Goal: Task Accomplishment & Management: Use online tool/utility

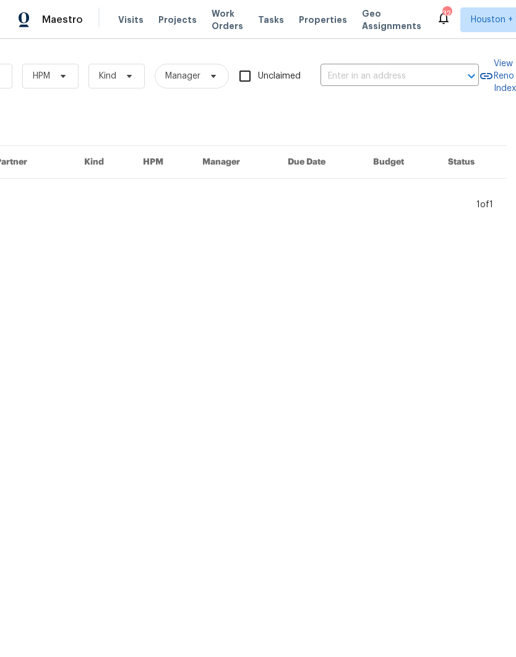
scroll to position [0, 203]
click at [413, 75] on input "text" at bounding box center [382, 76] width 124 height 19
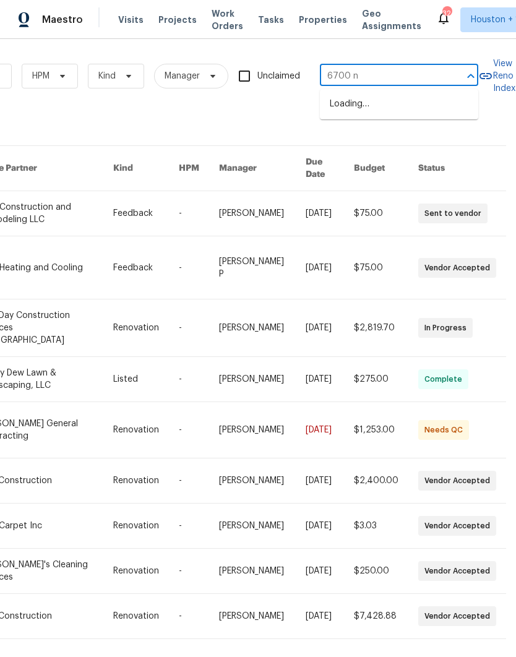
type input "6700 nw"
click at [447, 109] on li "[STREET_ADDRESS][US_STATE]" at bounding box center [399, 104] width 158 height 21
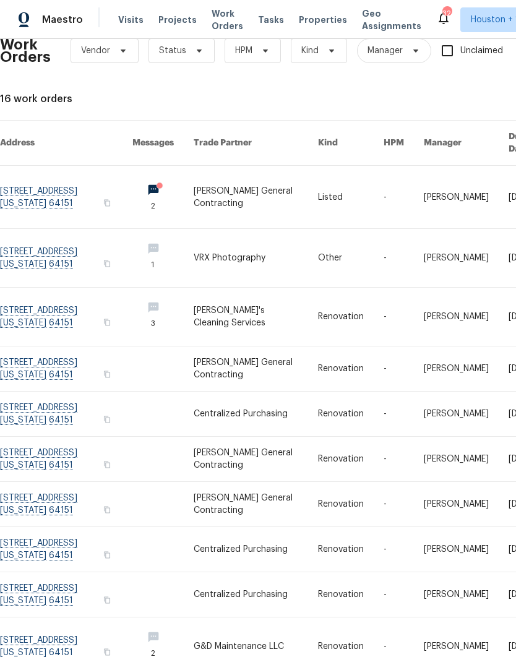
scroll to position [25, 0]
click at [49, 181] on link at bounding box center [66, 197] width 132 height 62
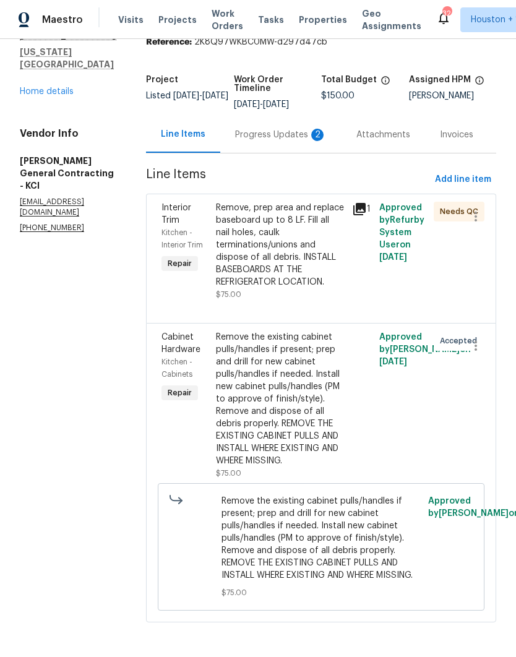
scroll to position [67, 0]
click at [278, 130] on div "Progress Updates 2" at bounding box center [281, 135] width 92 height 12
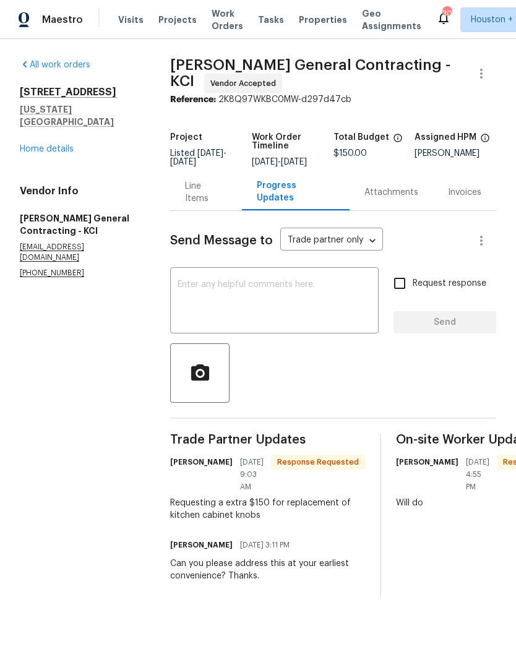
click at [216, 199] on div "Line Items" at bounding box center [206, 192] width 42 height 25
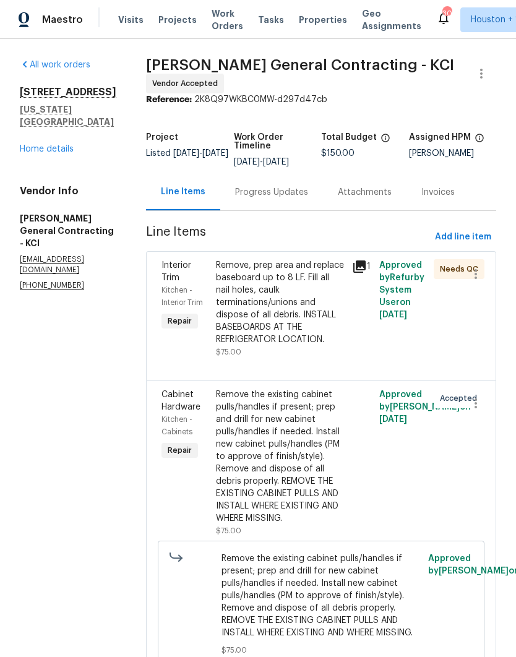
click at [313, 498] on div "Remove the existing cabinet pulls/handles if present; prep and drill for new ca…" at bounding box center [280, 456] width 129 height 136
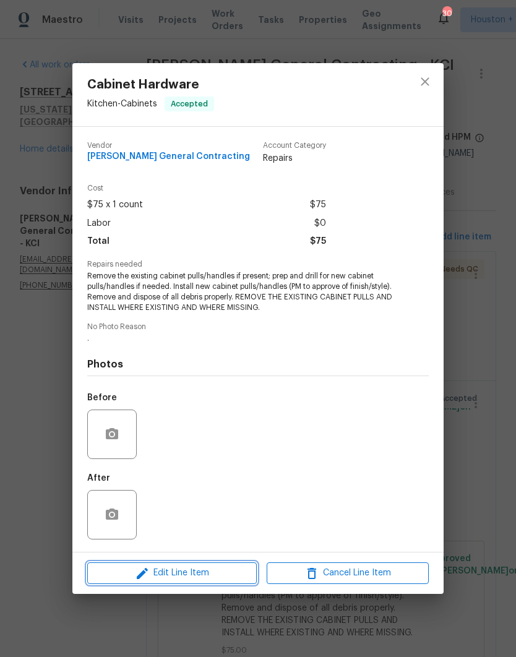
click at [119, 579] on span "Edit Line Item" at bounding box center [172, 572] width 162 height 15
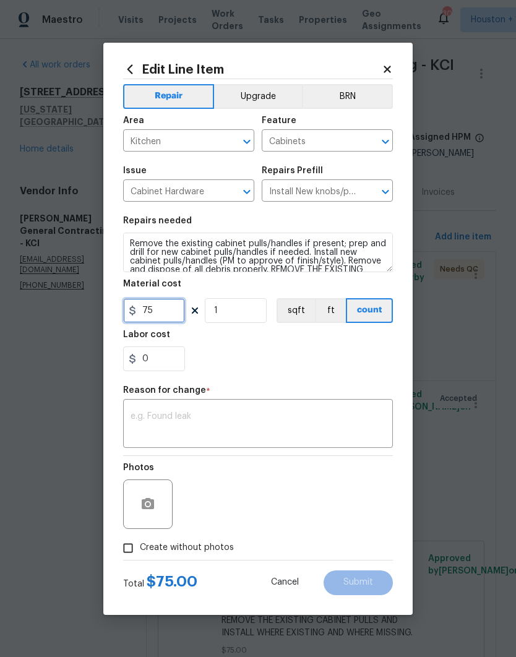
click at [158, 315] on input "75" at bounding box center [154, 310] width 62 height 25
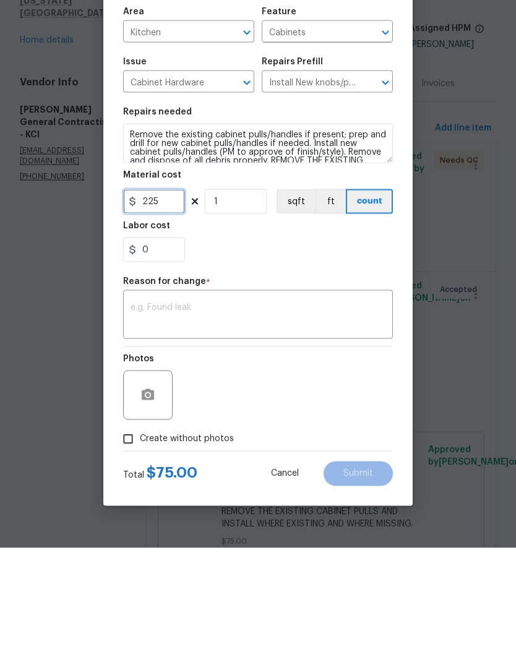
type input "225"
click at [361, 412] on textarea at bounding box center [257, 425] width 255 height 26
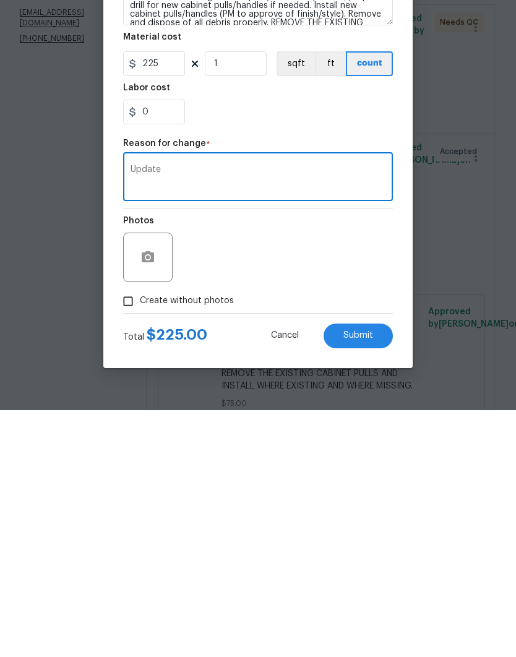
scroll to position [49, 0]
type textarea "Updated"
click at [375, 570] on button "Submit" at bounding box center [357, 582] width 69 height 25
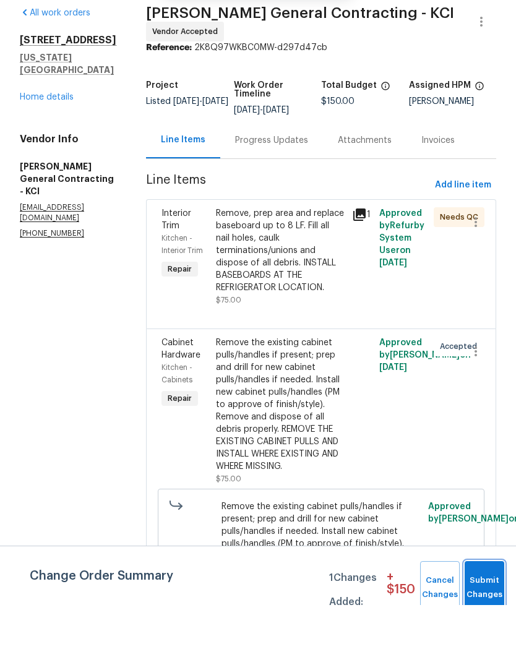
click at [486, 613] on button "Submit Changes" at bounding box center [484, 639] width 40 height 53
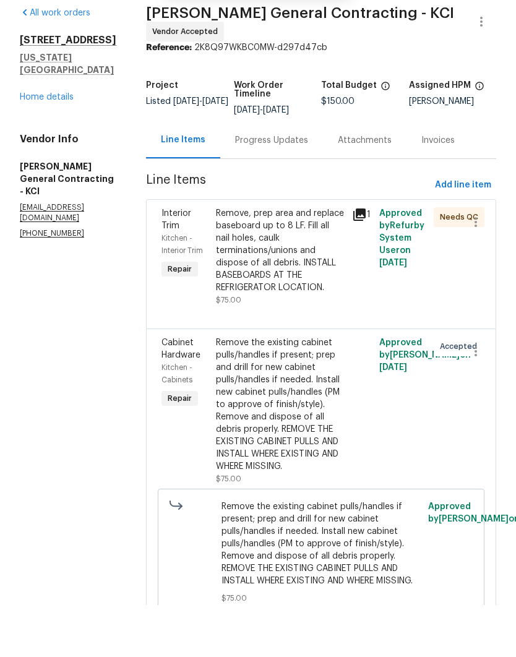
scroll to position [0, 0]
